Goal: Information Seeking & Learning: Learn about a topic

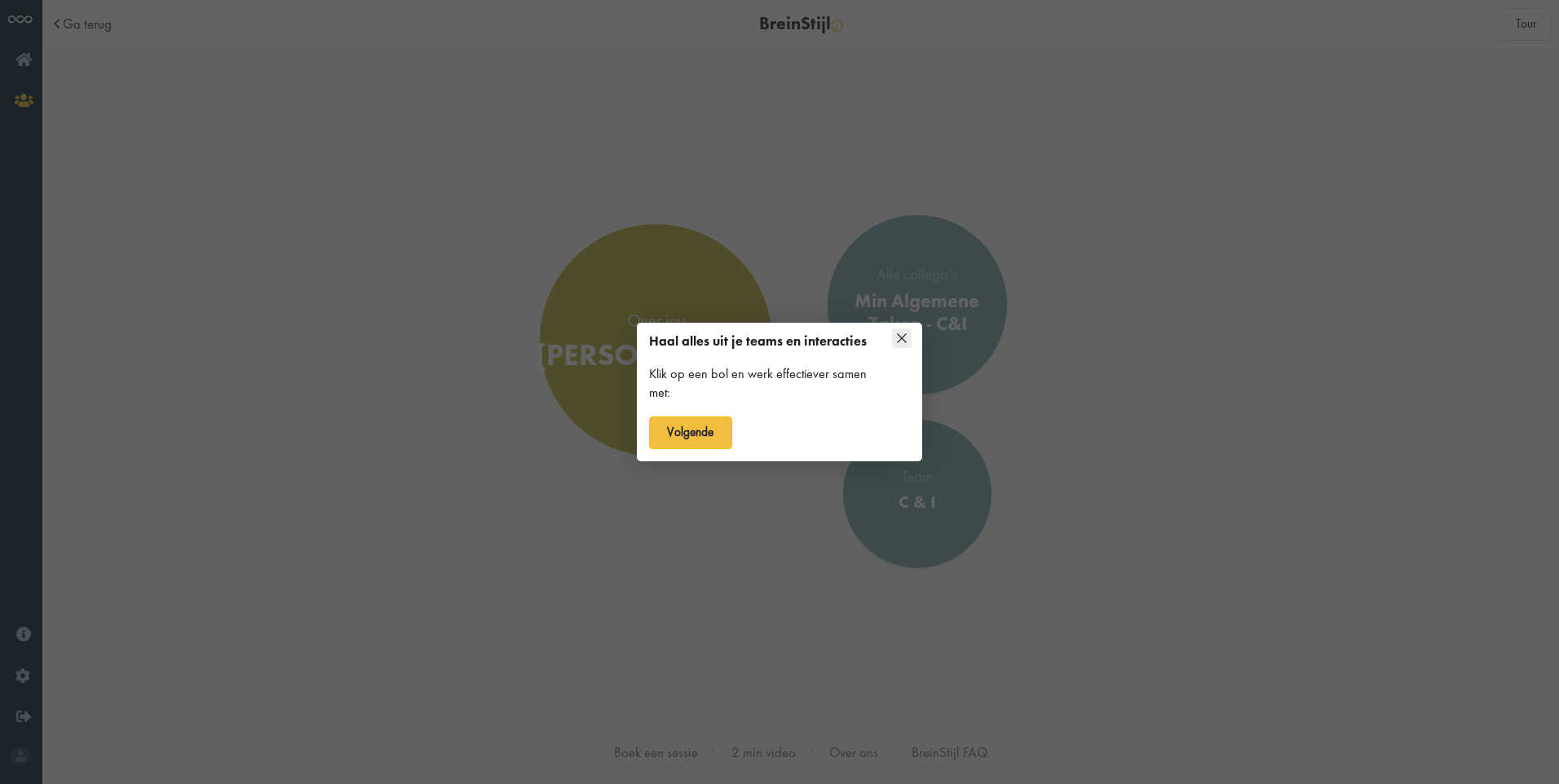
click at [904, 335] on icon at bounding box center [902, 338] width 19 height 19
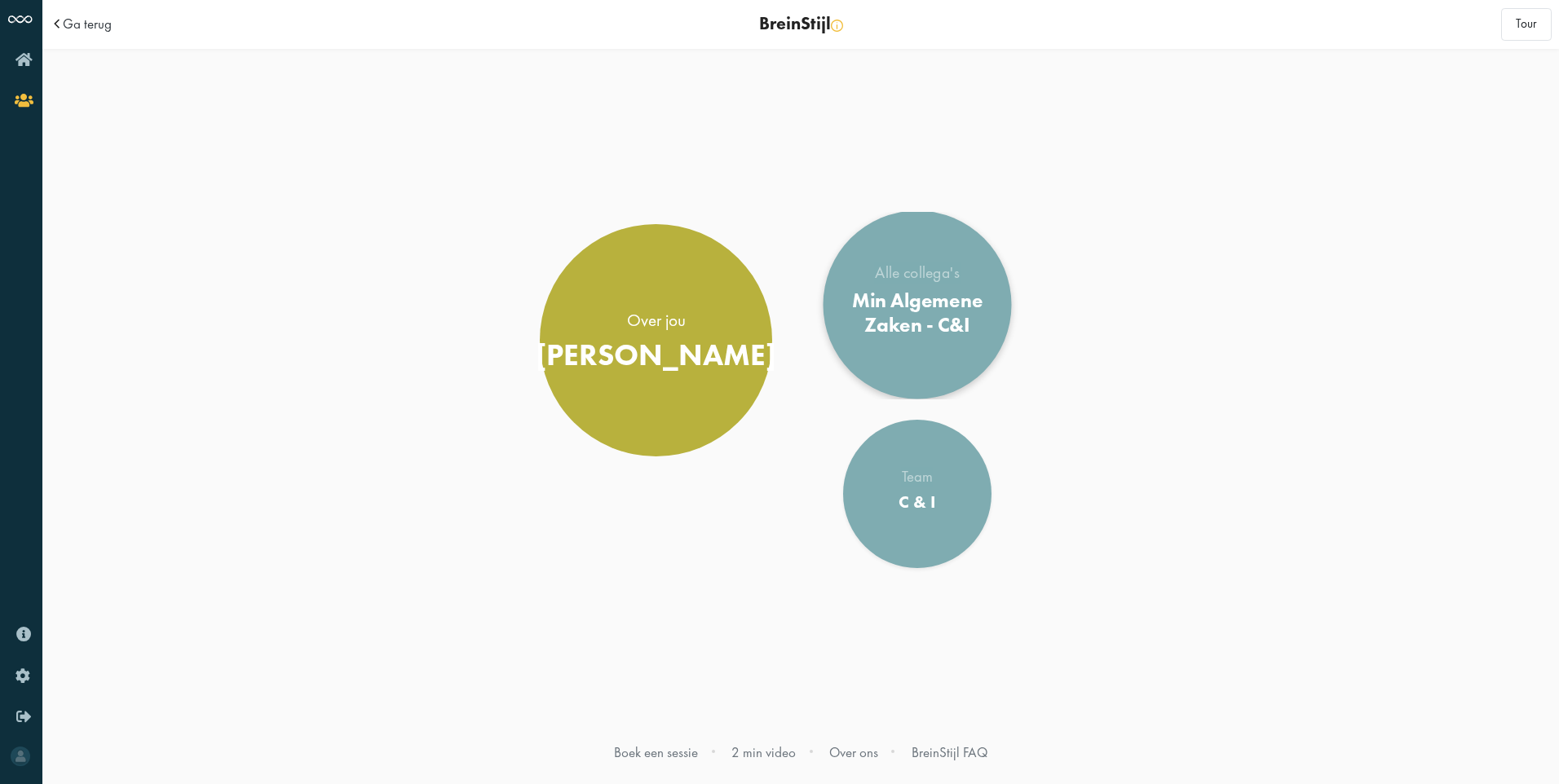
click at [906, 335] on div "Min Algemene Zaken - C&I" at bounding box center [917, 313] width 159 height 48
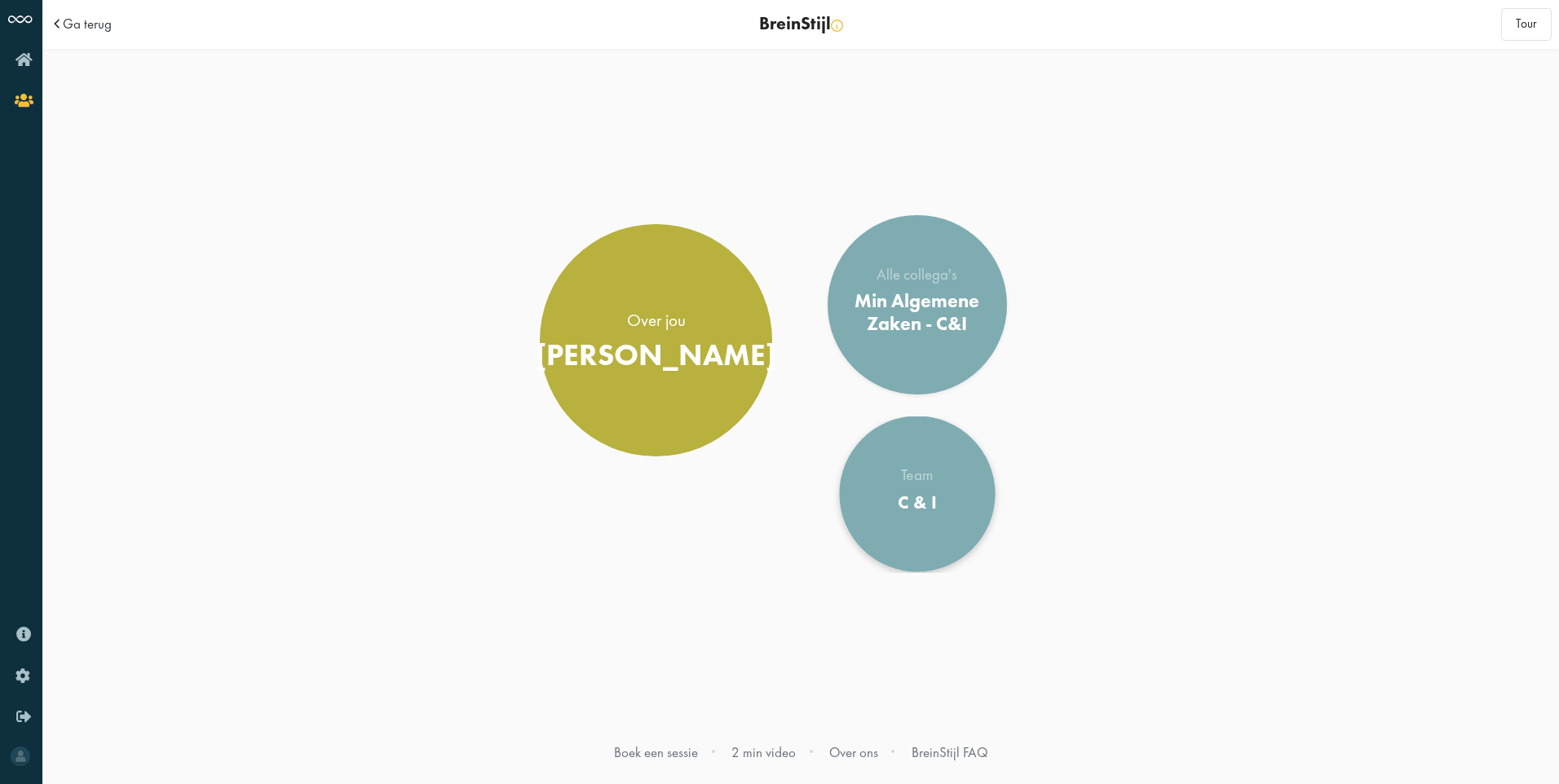
click at [961, 517] on link "Team C & I" at bounding box center [916, 494] width 156 height 156
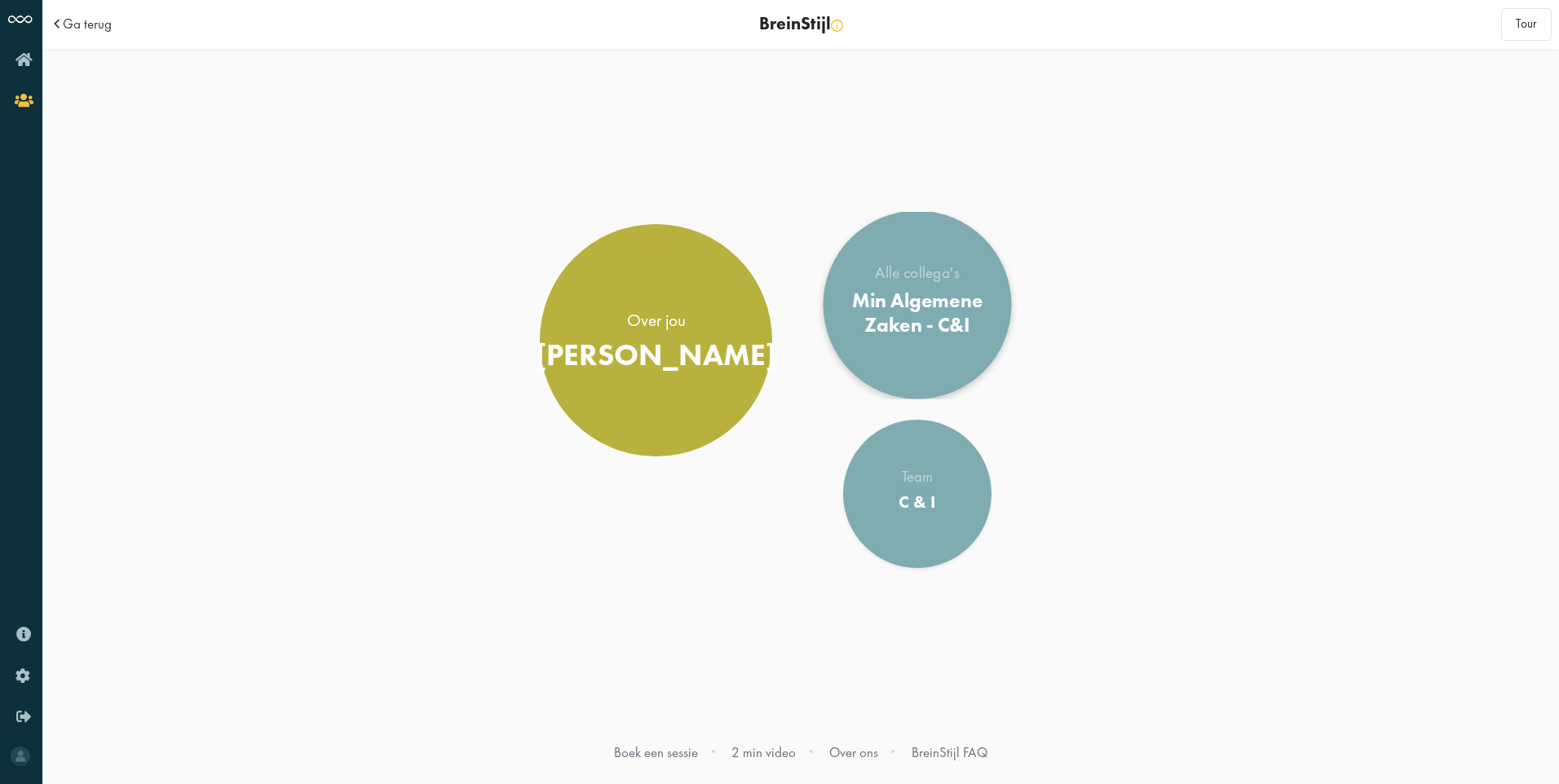
click at [937, 281] on div "Alle collega's" at bounding box center [917, 273] width 159 height 16
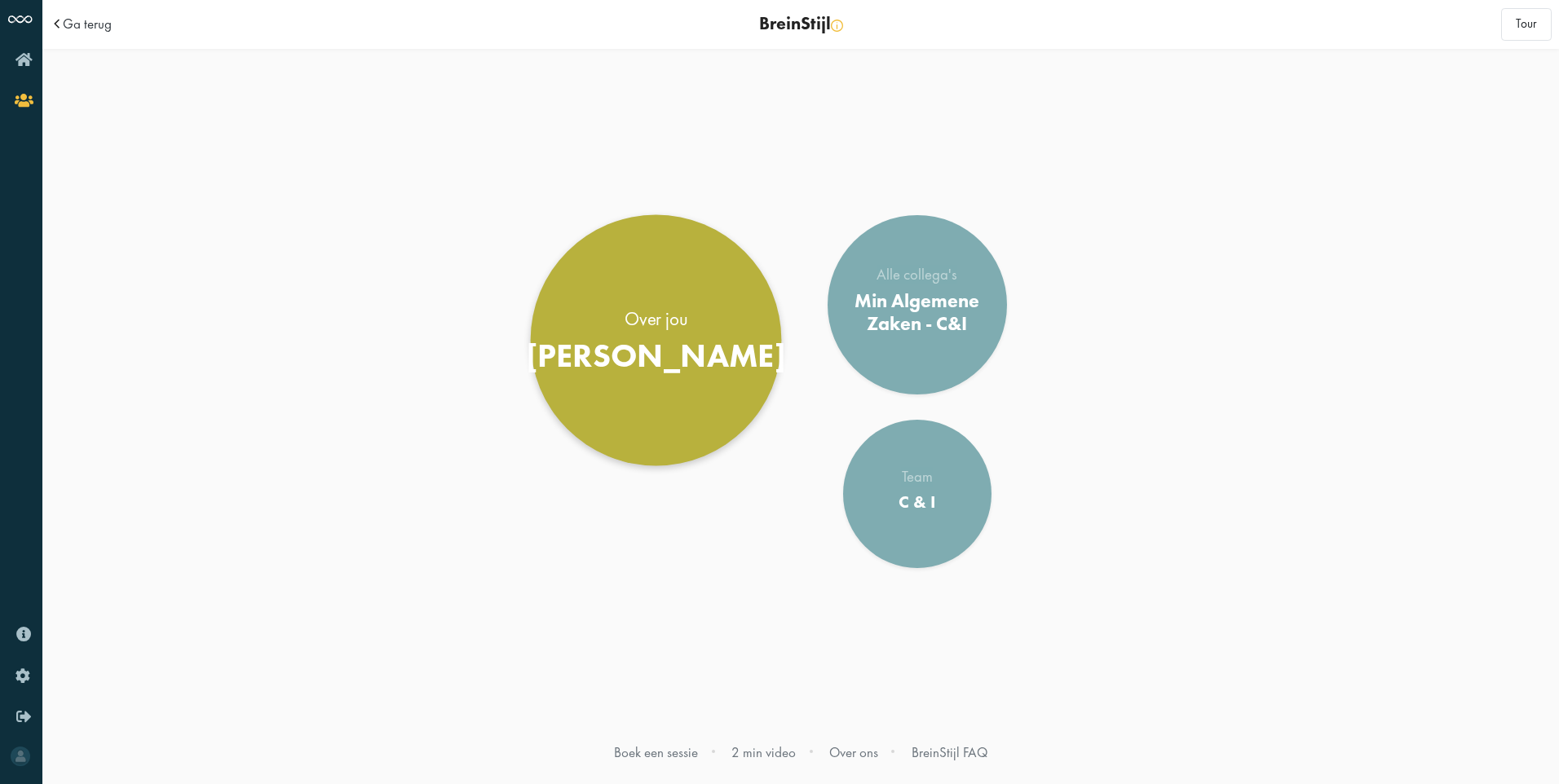
click at [692, 385] on link "Over jou Jeroen" at bounding box center [656, 340] width 252 height 251
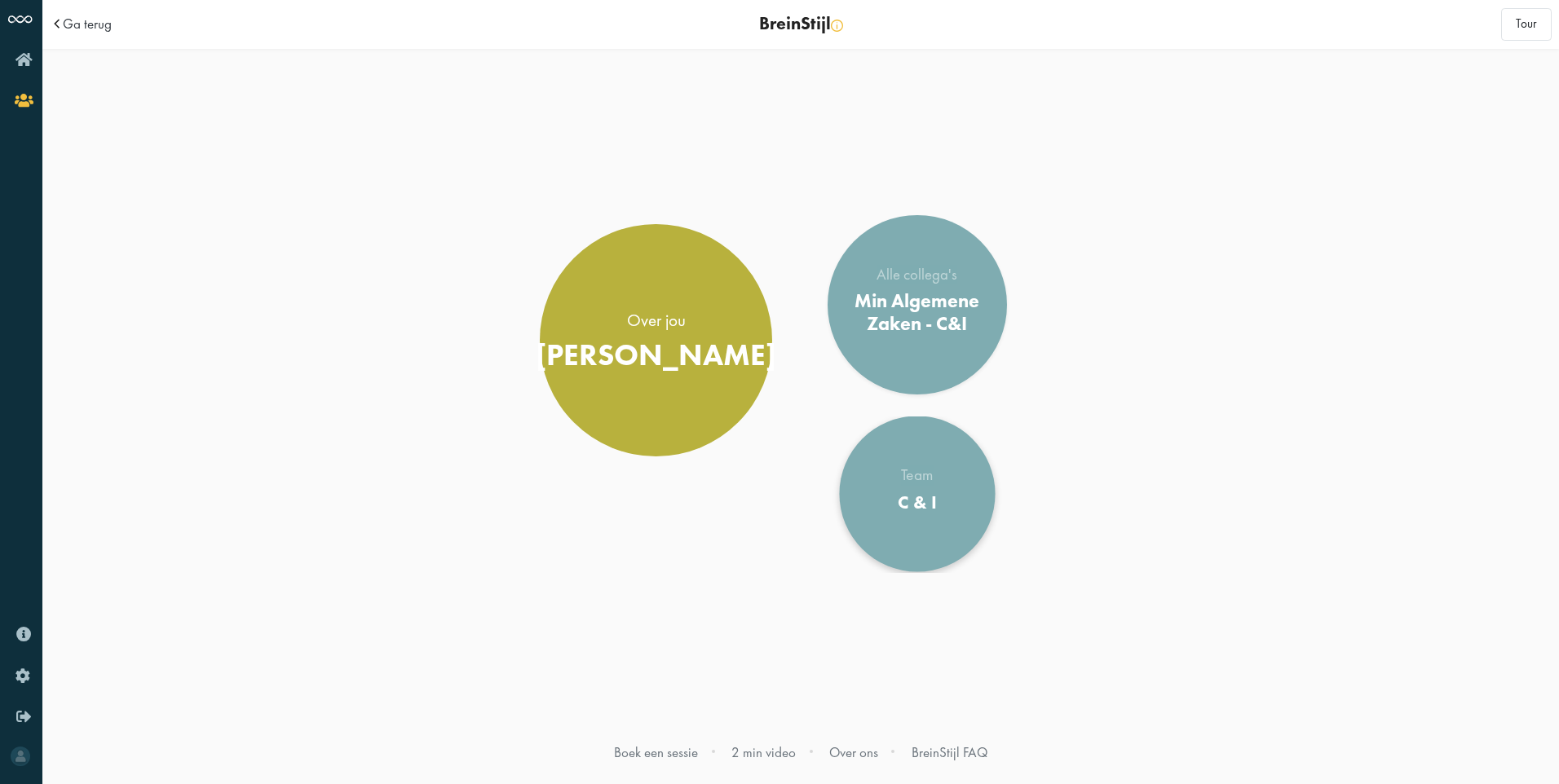
click at [913, 481] on div "Team" at bounding box center [916, 475] width 39 height 16
click at [927, 504] on div "C & I" at bounding box center [916, 502] width 39 height 22
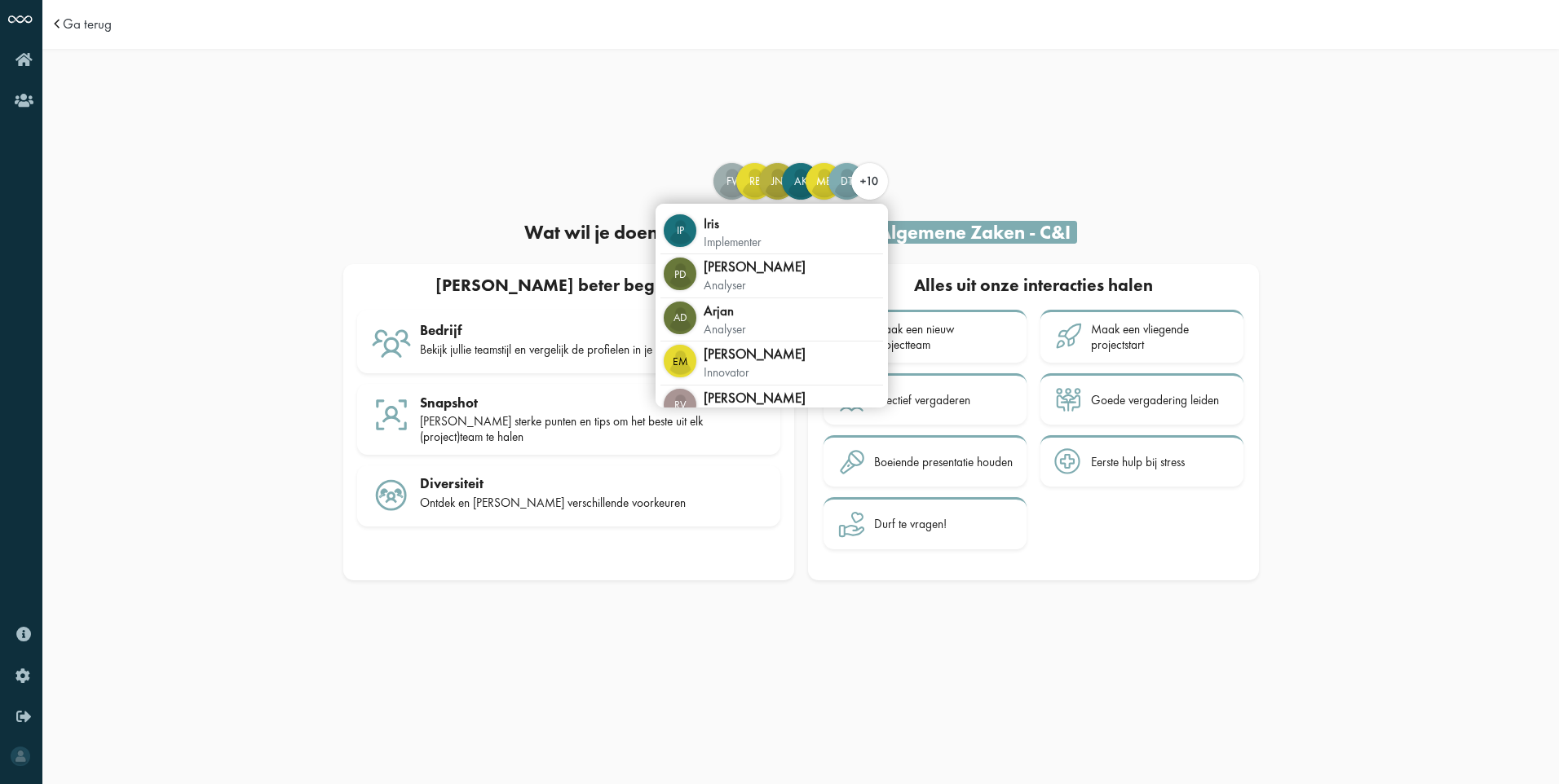
click at [862, 182] on span "+10" at bounding box center [868, 181] width 18 height 14
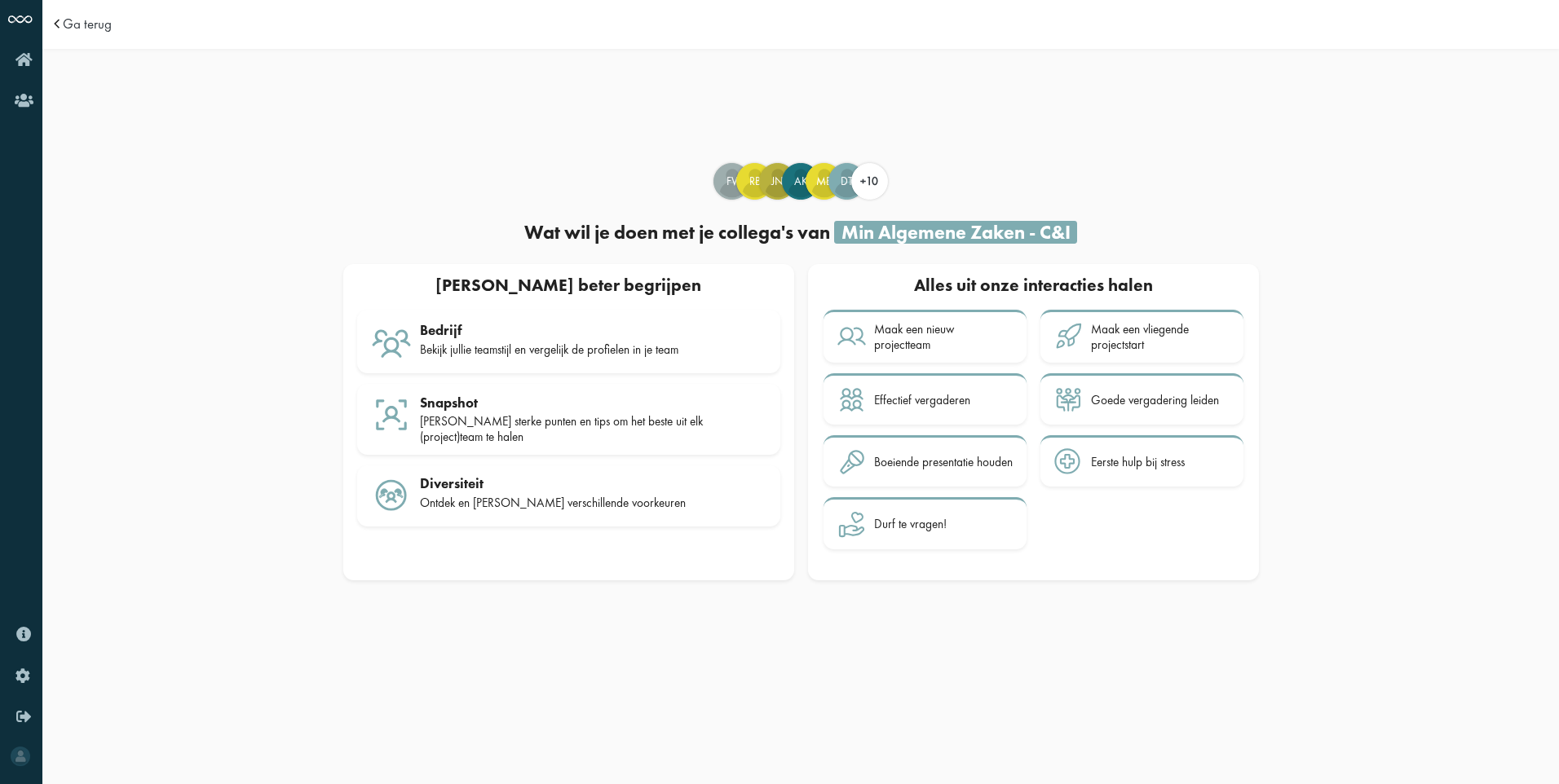
click at [891, 233] on div "Min Algemene Zaken - C&I" at bounding box center [955, 232] width 243 height 23
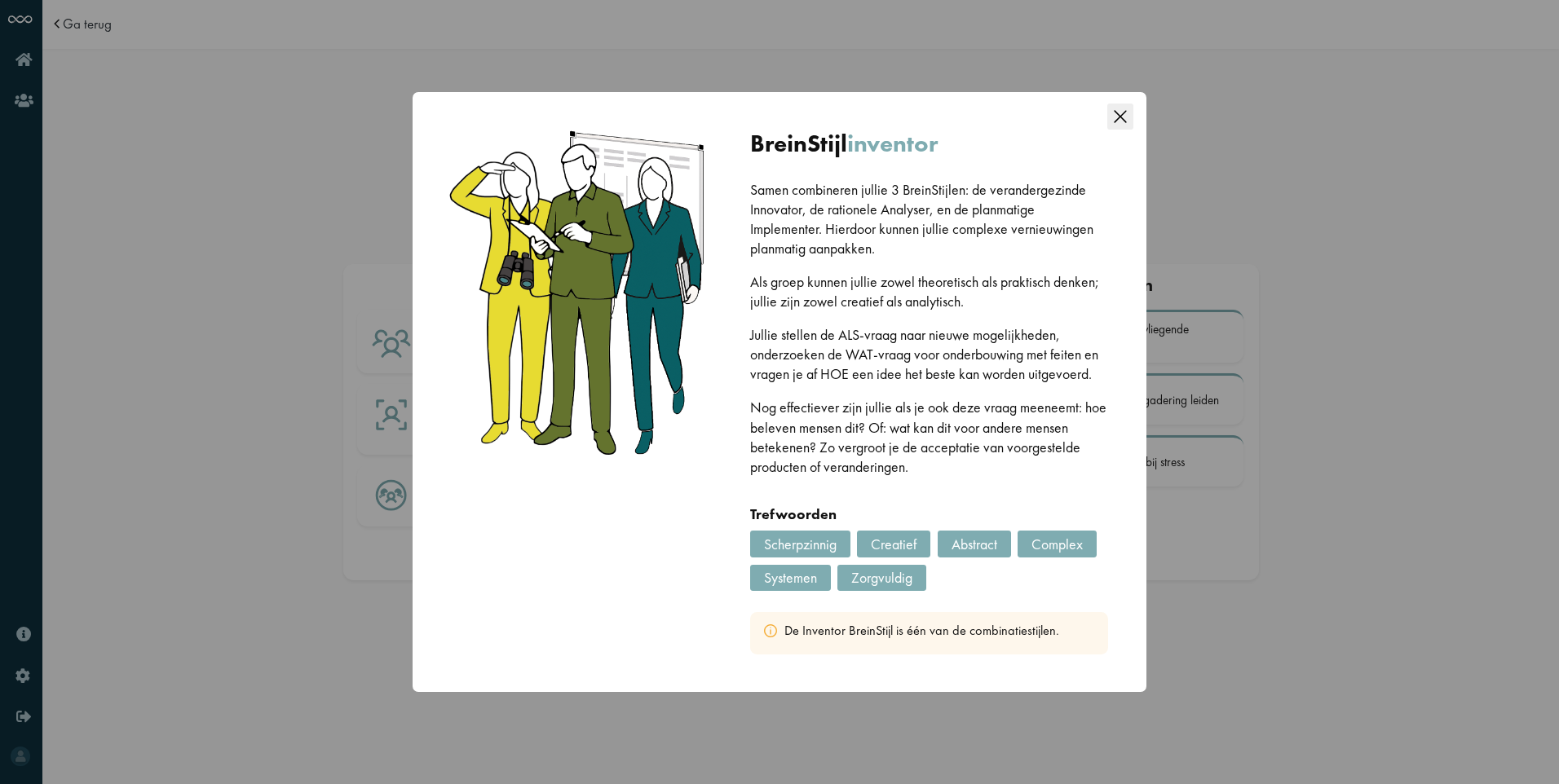
click at [1115, 121] on icon "Close this dialog" at bounding box center [1120, 116] width 12 height 12
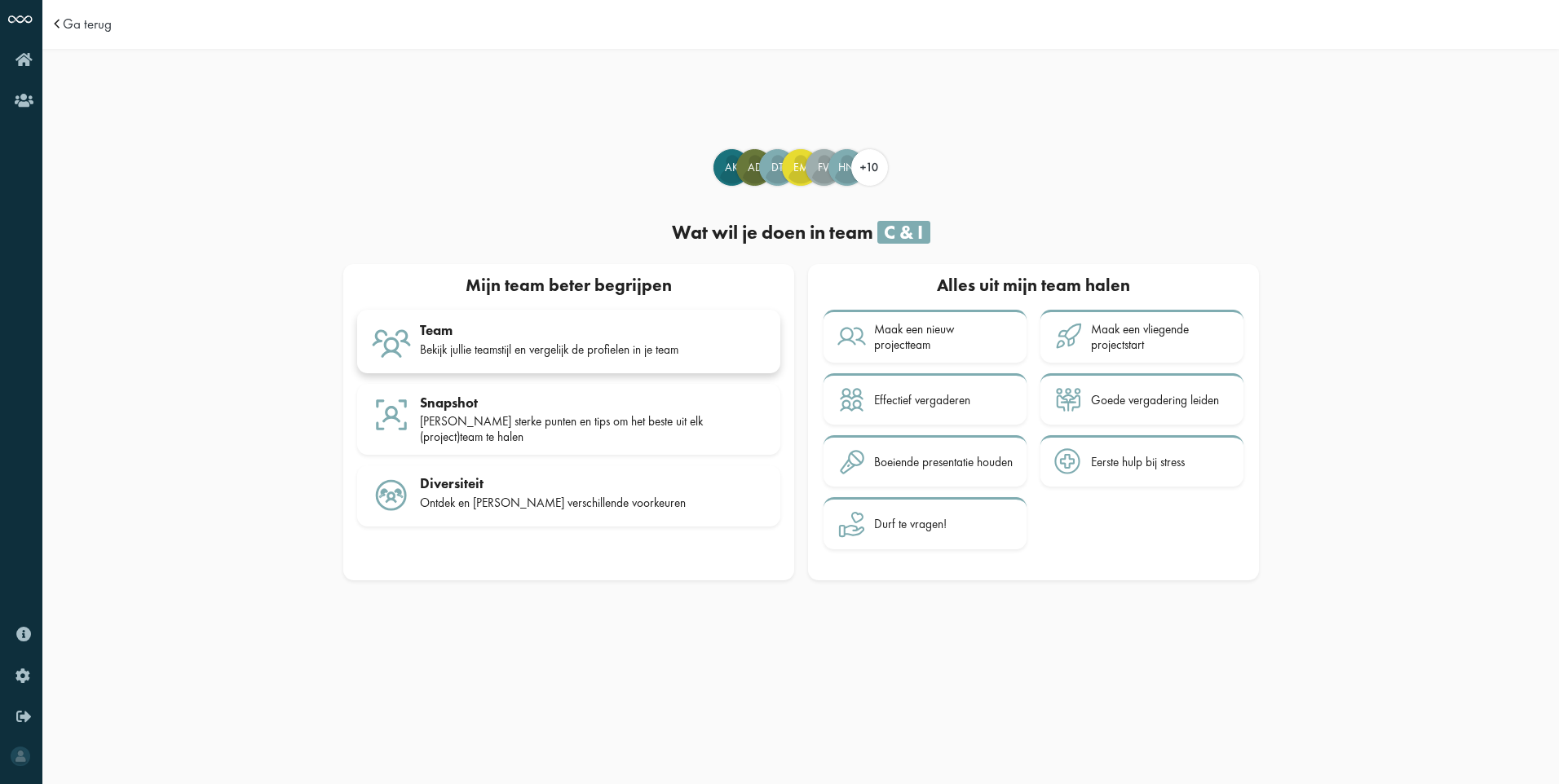
click at [482, 347] on div "Bekijk jullie teamstijl en vergelijk de profielen in je team" at bounding box center [593, 349] width 346 height 14
click at [528, 414] on div "[PERSON_NAME] sterke punten en tips om het beste uit elk (project)team te halen" at bounding box center [593, 429] width 346 height 31
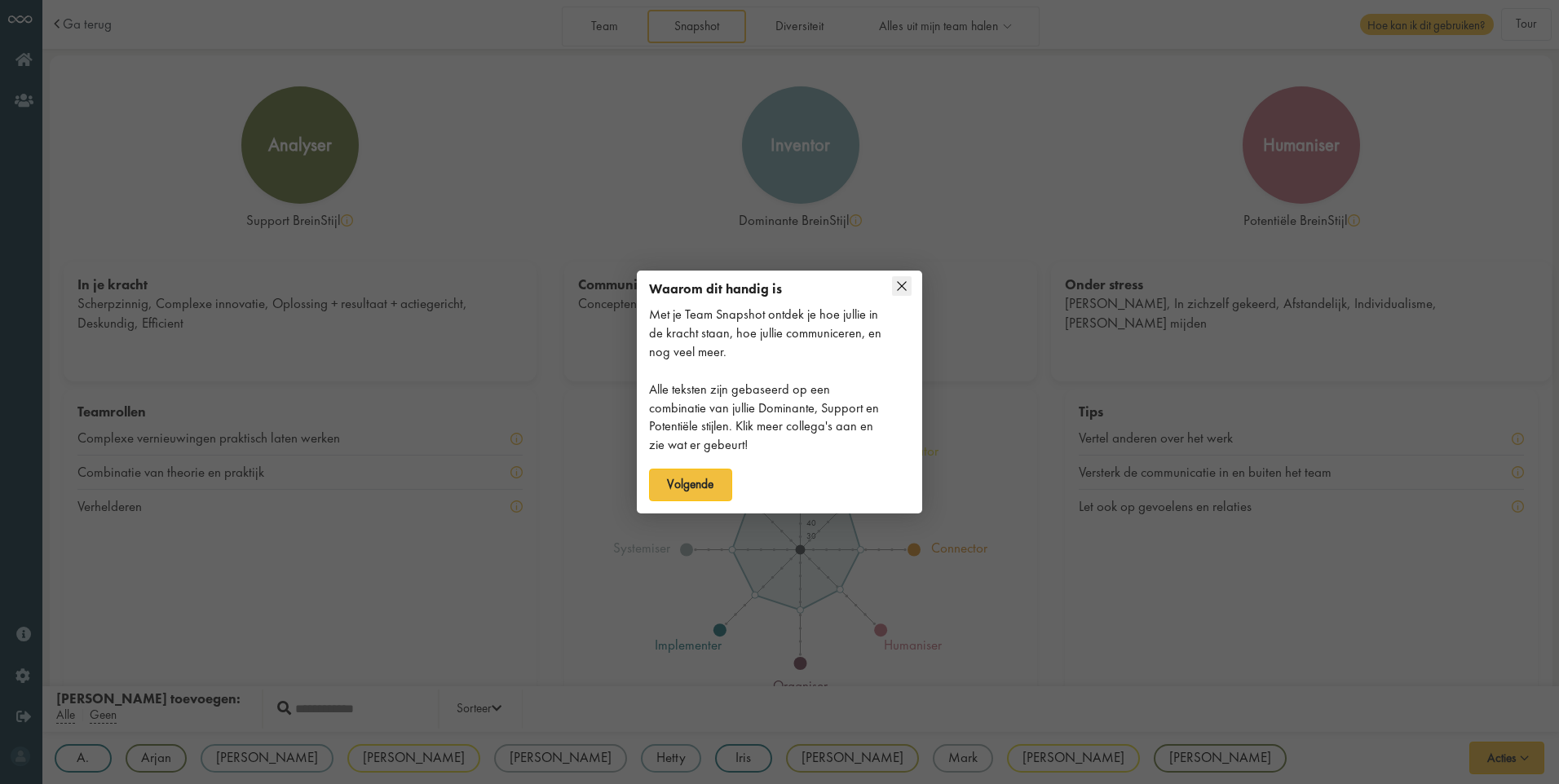
click at [891, 294] on div "Waarom dit handig is Met je Team Snapshot ontdek je hoe jullie in de kracht sta…" at bounding box center [780, 395] width 285 height 237
click at [903, 291] on icon at bounding box center [902, 286] width 19 height 19
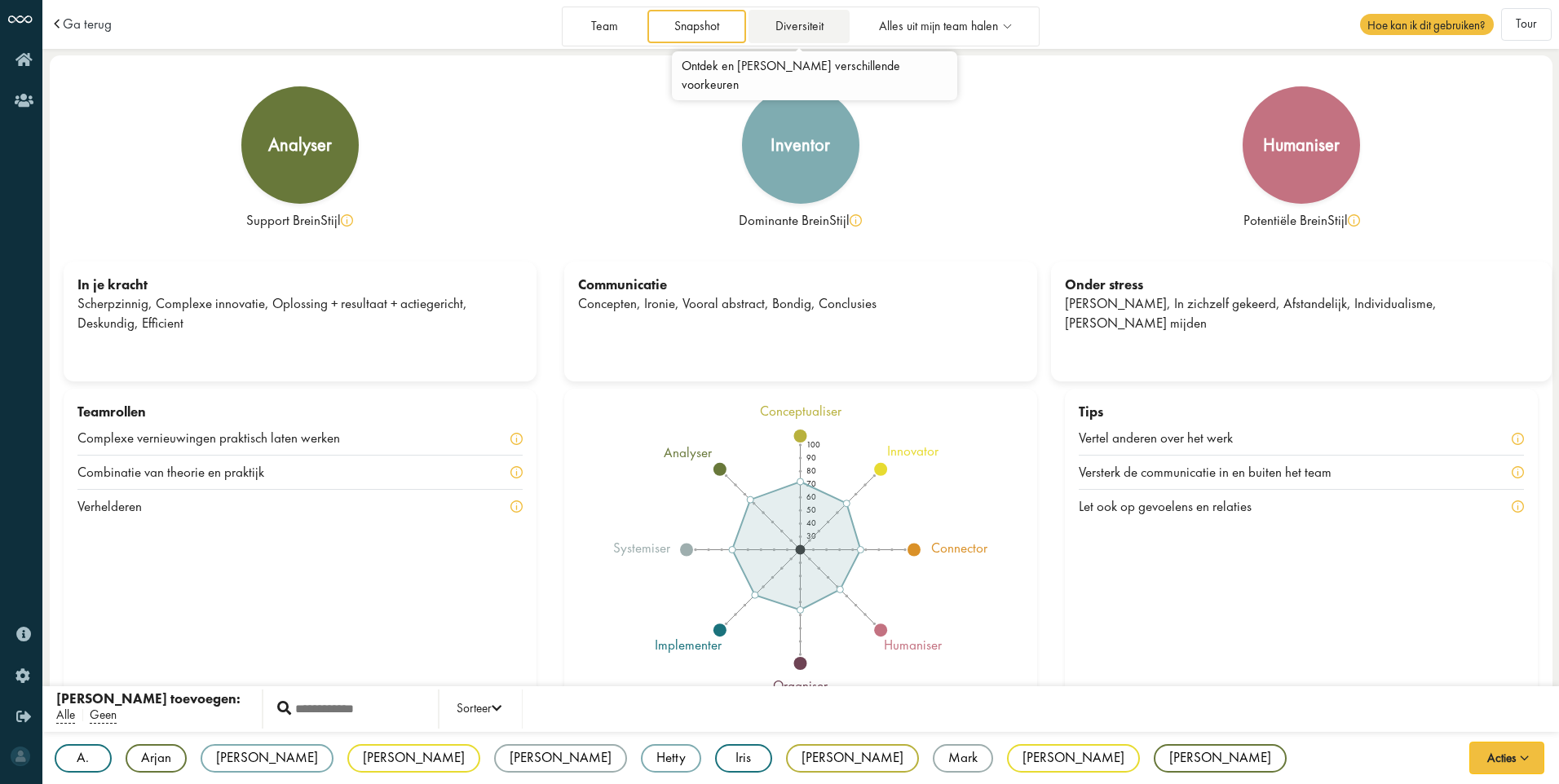
click at [802, 36] on link "Diversiteit" at bounding box center [800, 26] width 101 height 33
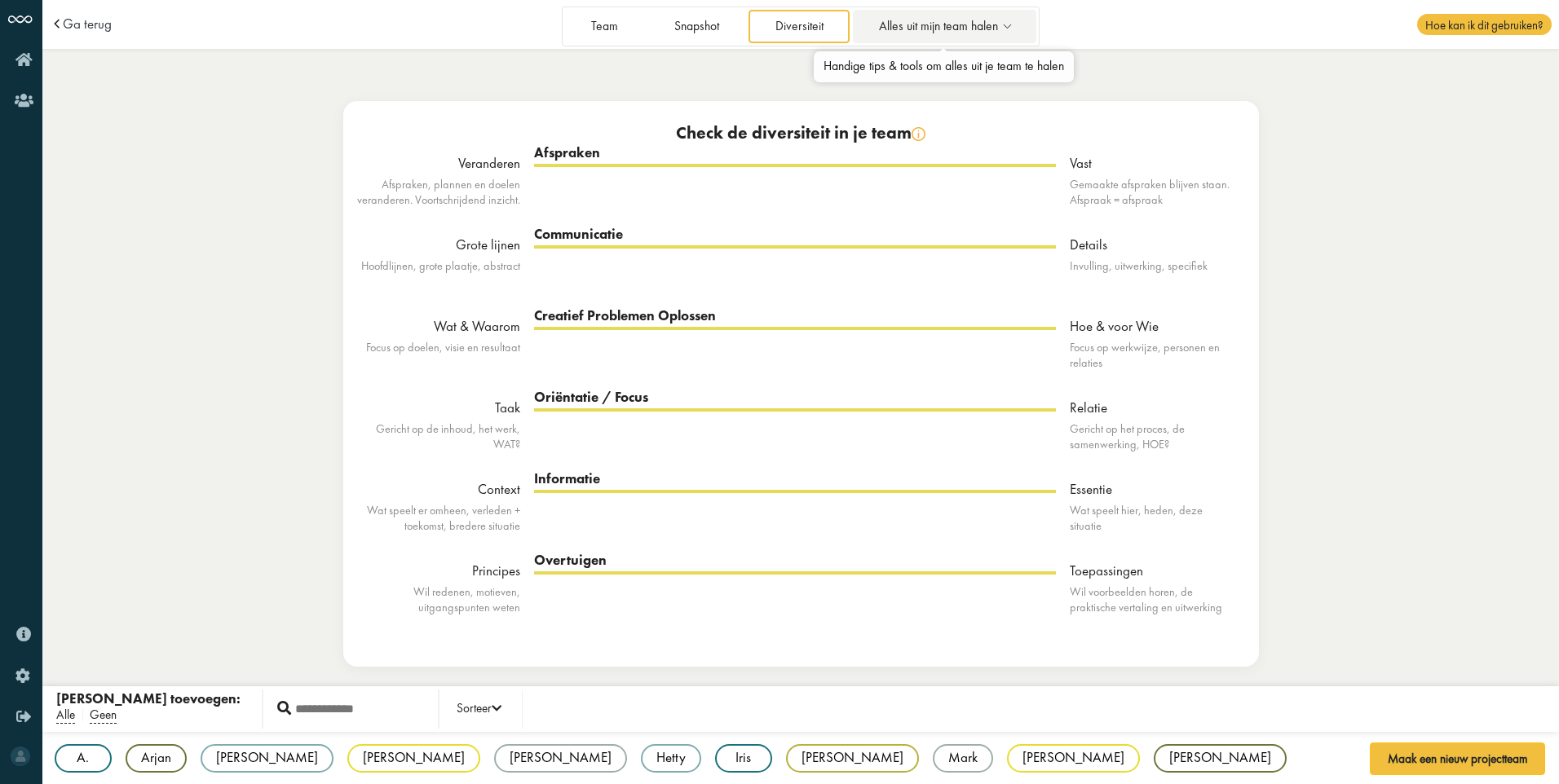
click at [892, 27] on span "Alles uit mijn team halen" at bounding box center [938, 26] width 119 height 13
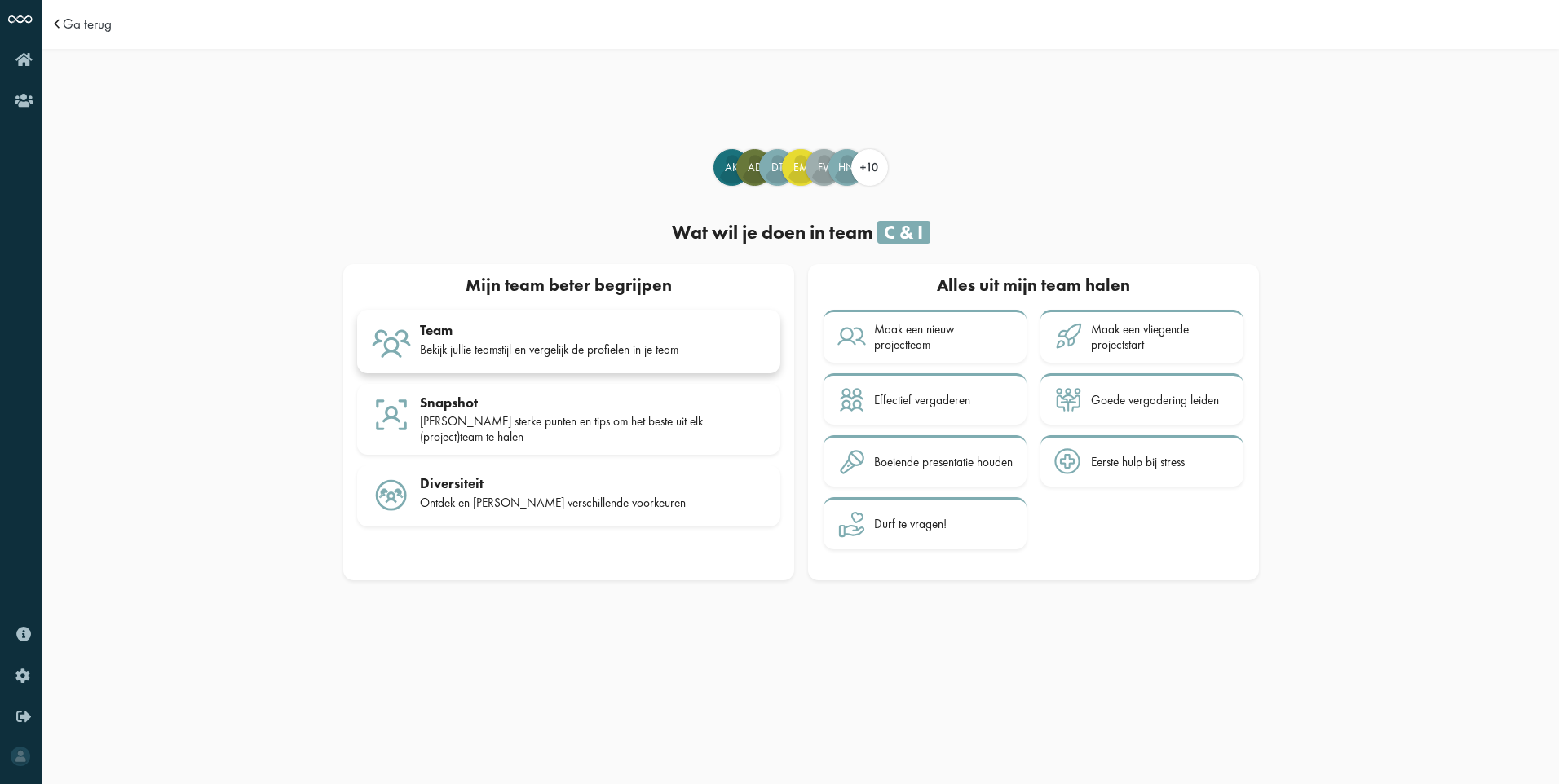
click at [449, 346] on div "Bekijk jullie teamstijl en vergelijk de profielen in je team" at bounding box center [593, 349] width 346 height 14
